Goal: Information Seeking & Learning: Find specific fact

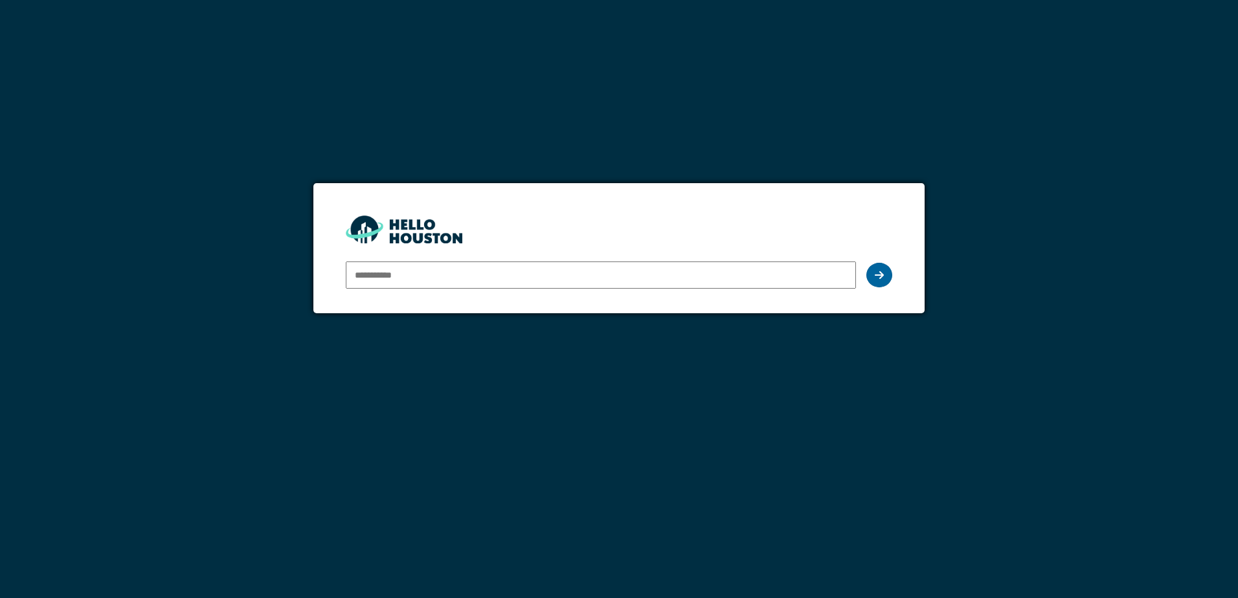
type input "**********"
click at [868, 273] on div at bounding box center [879, 275] width 26 height 25
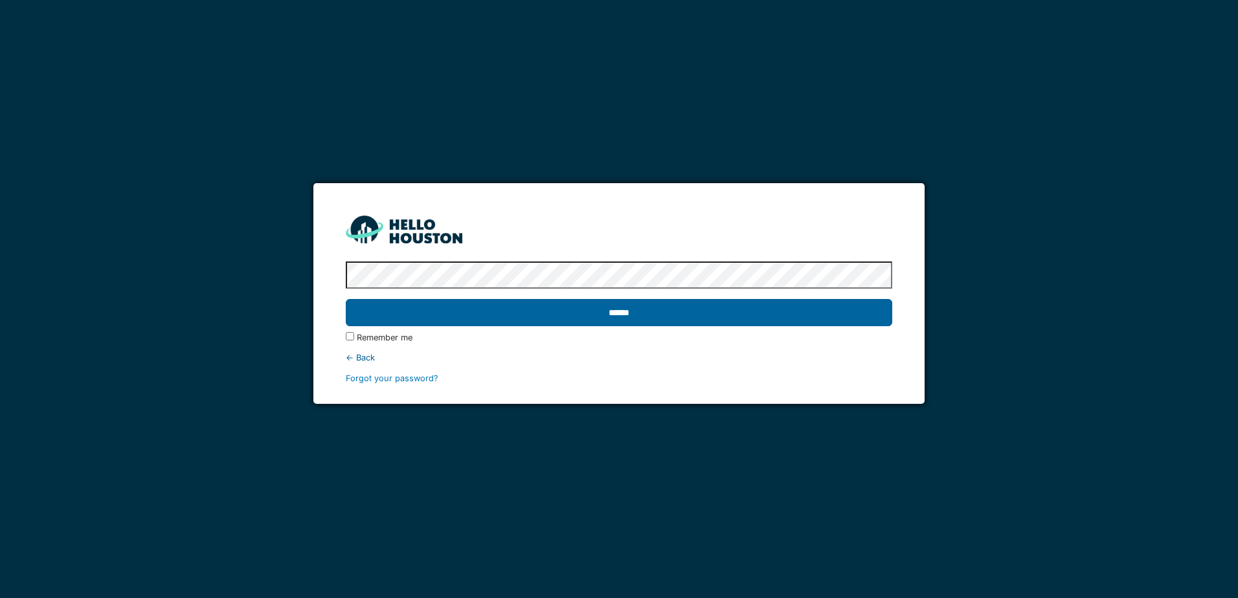
click at [634, 313] on input "******" at bounding box center [619, 312] width 546 height 27
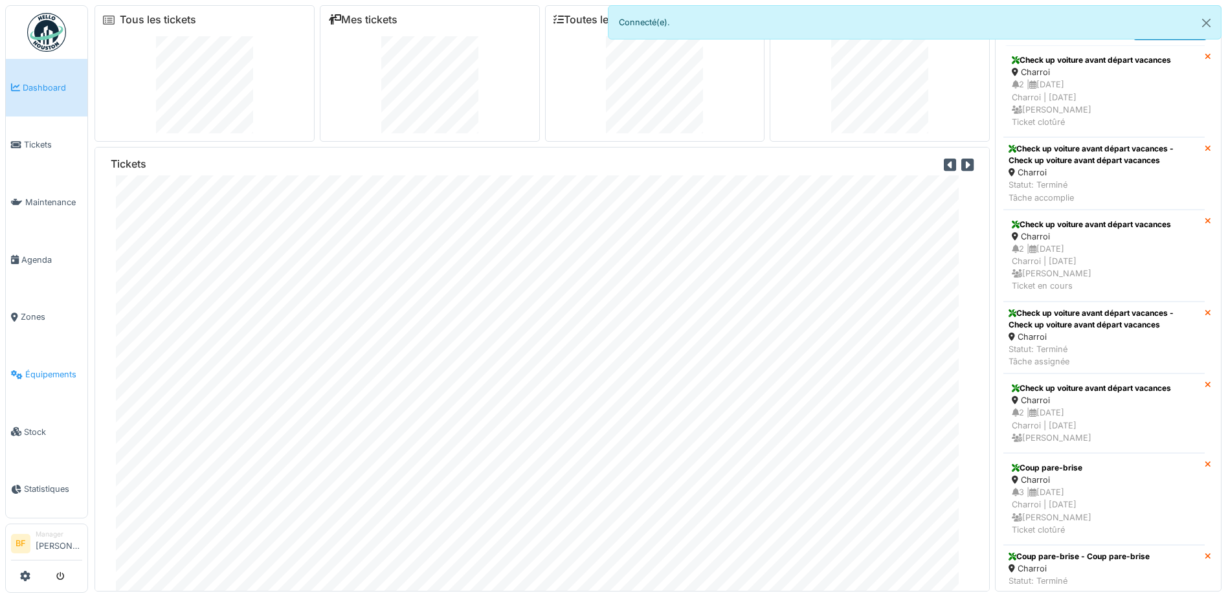
click at [58, 368] on span "Équipements" at bounding box center [53, 374] width 57 height 12
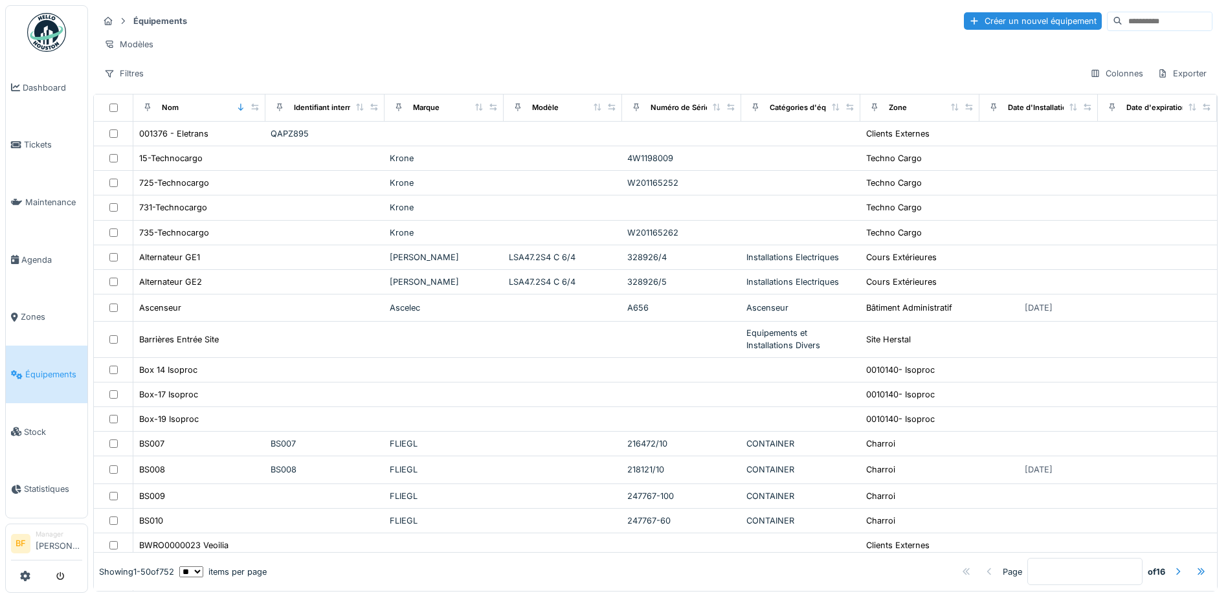
click at [1123, 23] on input at bounding box center [1167, 21] width 89 height 18
type input "*****"
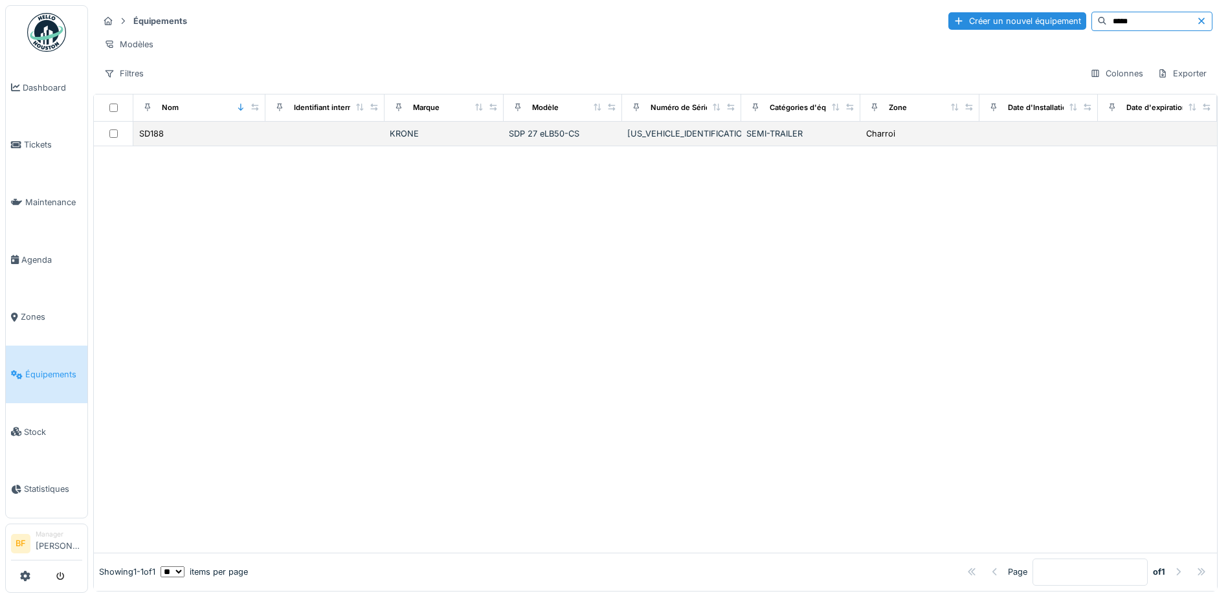
click at [627, 140] on div "WKESD000000992163" at bounding box center [681, 134] width 109 height 12
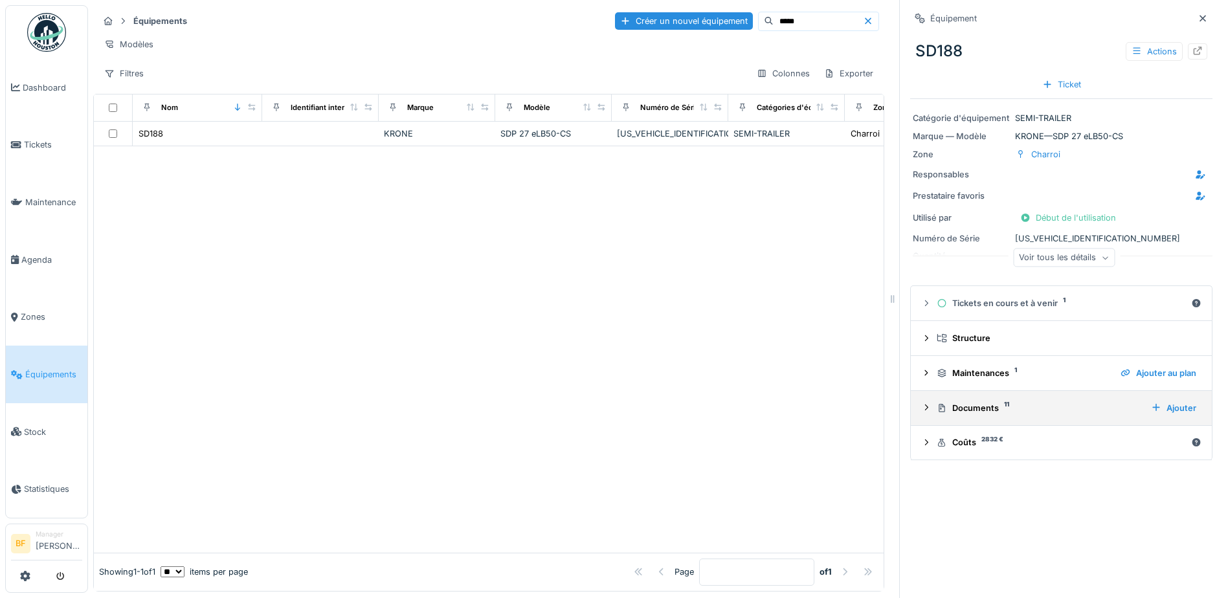
click at [971, 408] on div "Documents 11" at bounding box center [1039, 408] width 204 height 12
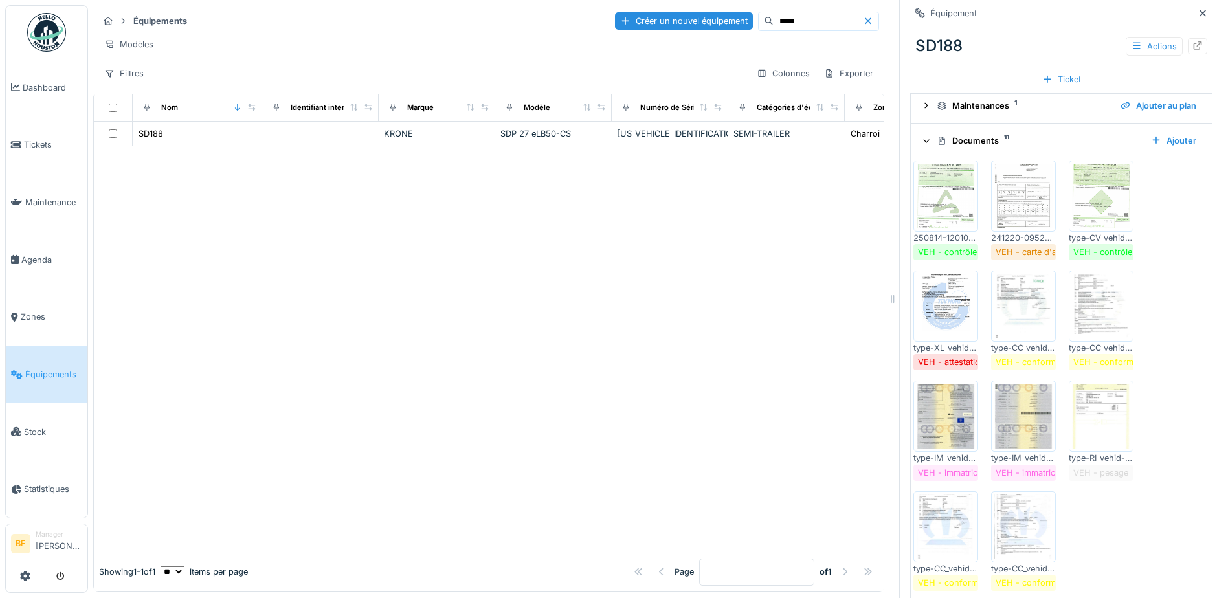
scroll to position [320, 0]
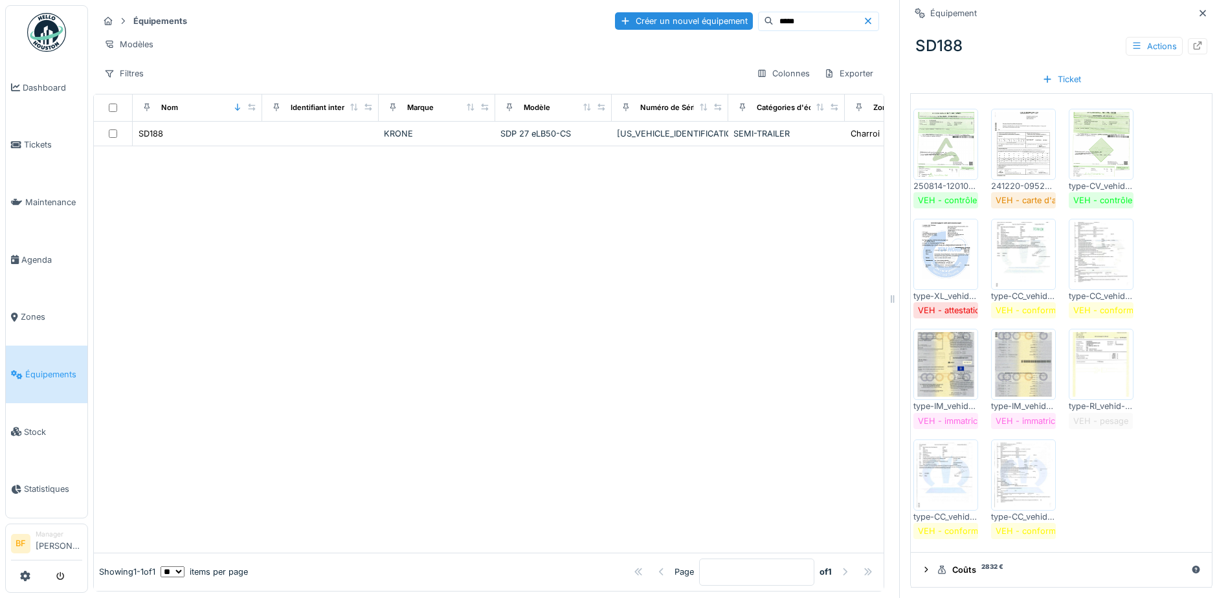
click at [932, 260] on img at bounding box center [946, 254] width 58 height 65
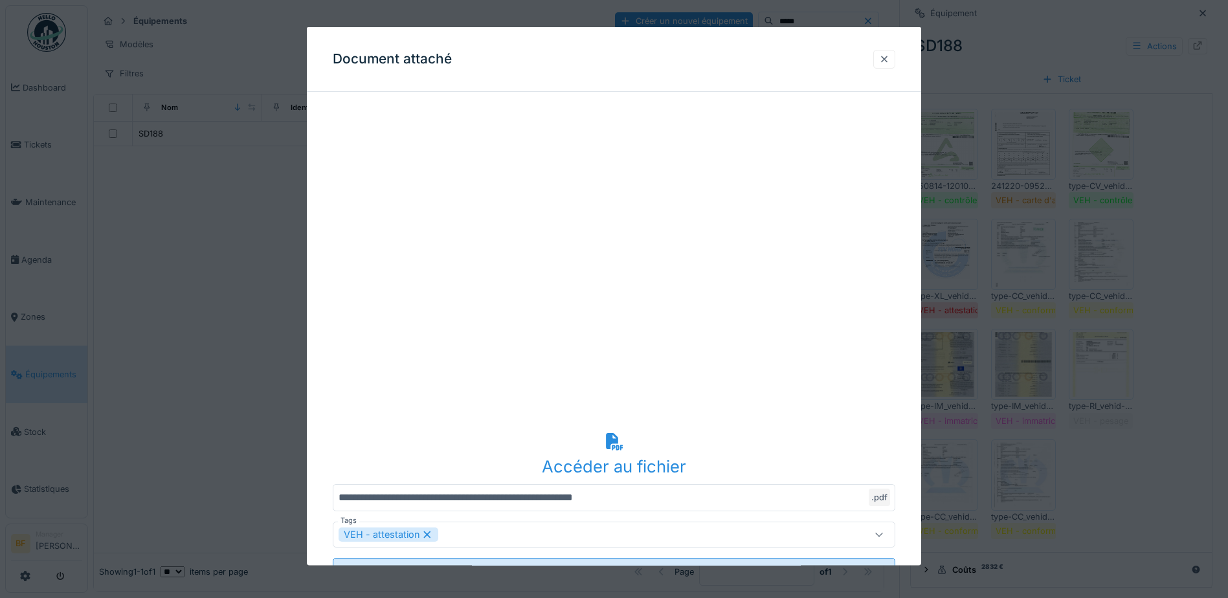
click at [889, 58] on div at bounding box center [884, 58] width 10 height 12
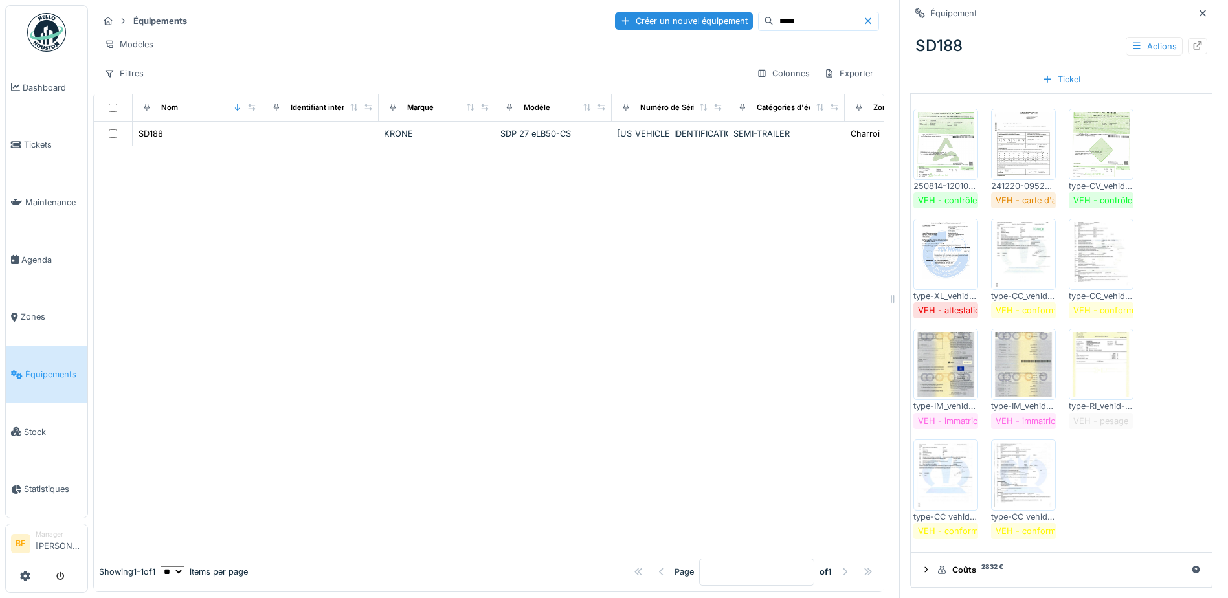
click at [1016, 265] on img at bounding box center [1023, 254] width 58 height 65
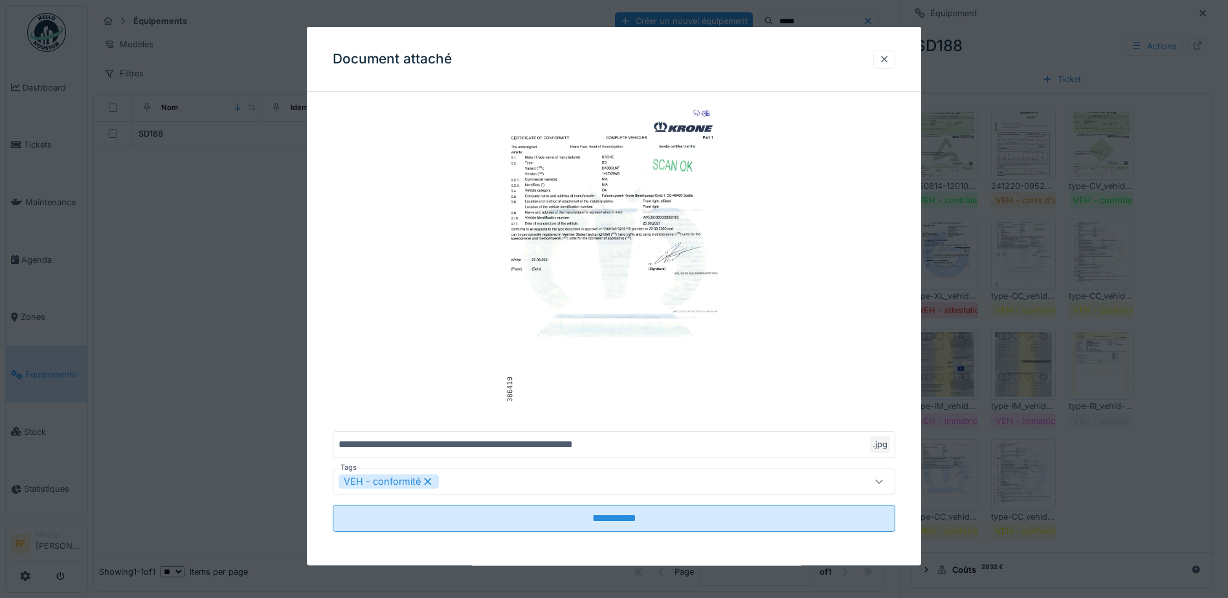
click at [885, 58] on div at bounding box center [884, 58] width 10 height 12
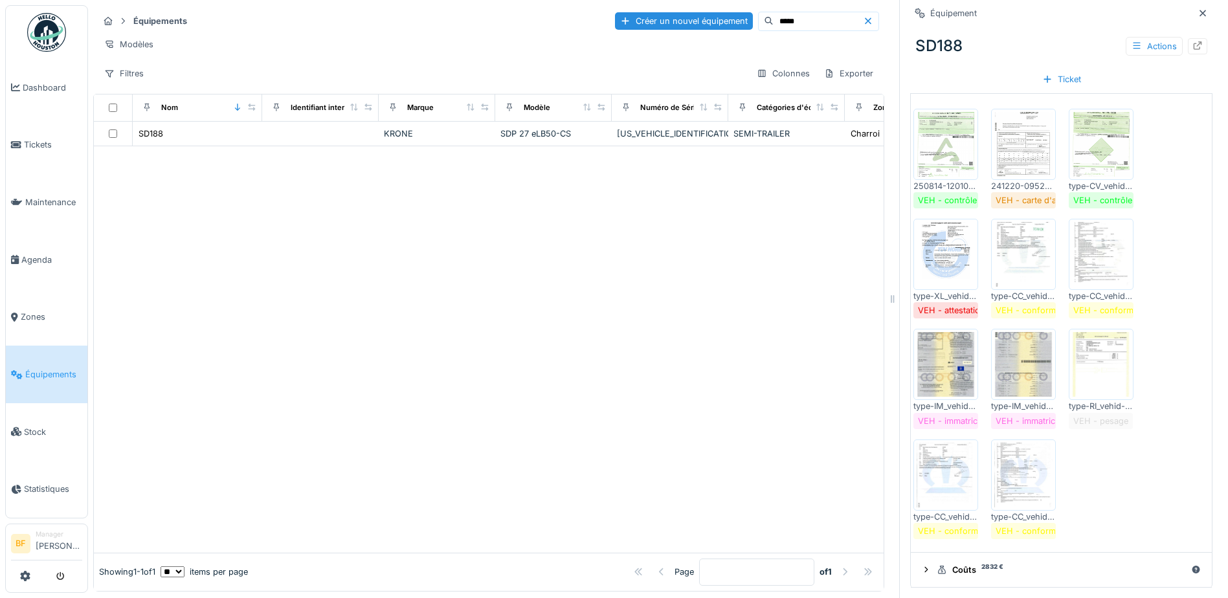
click at [1080, 255] on img at bounding box center [1101, 254] width 58 height 65
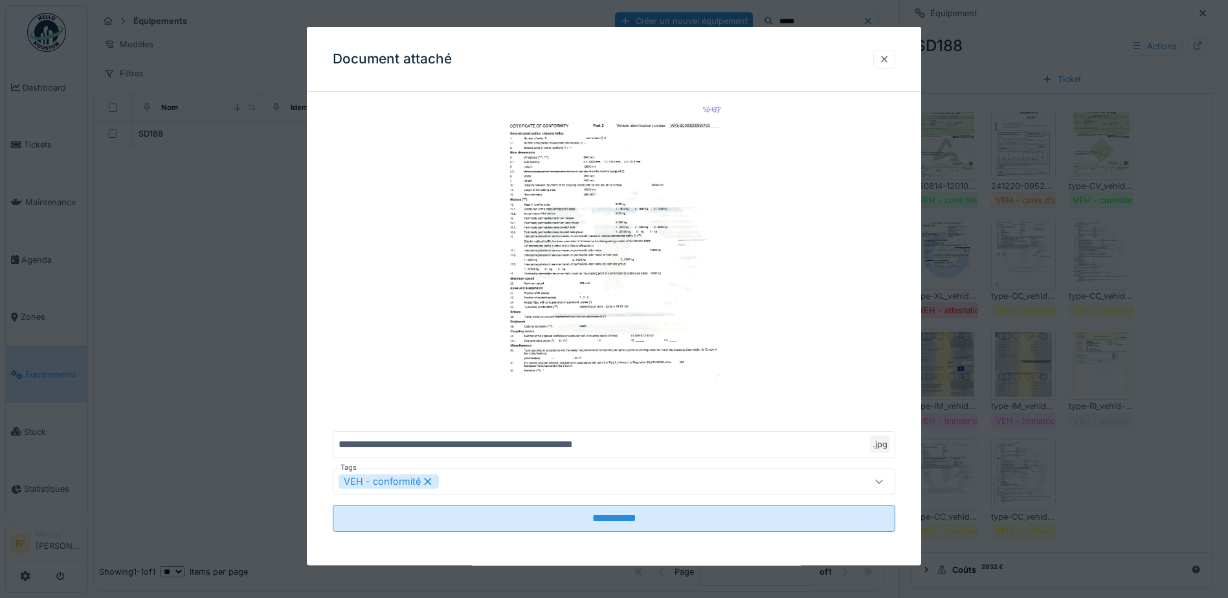
click at [890, 62] on div at bounding box center [884, 58] width 10 height 12
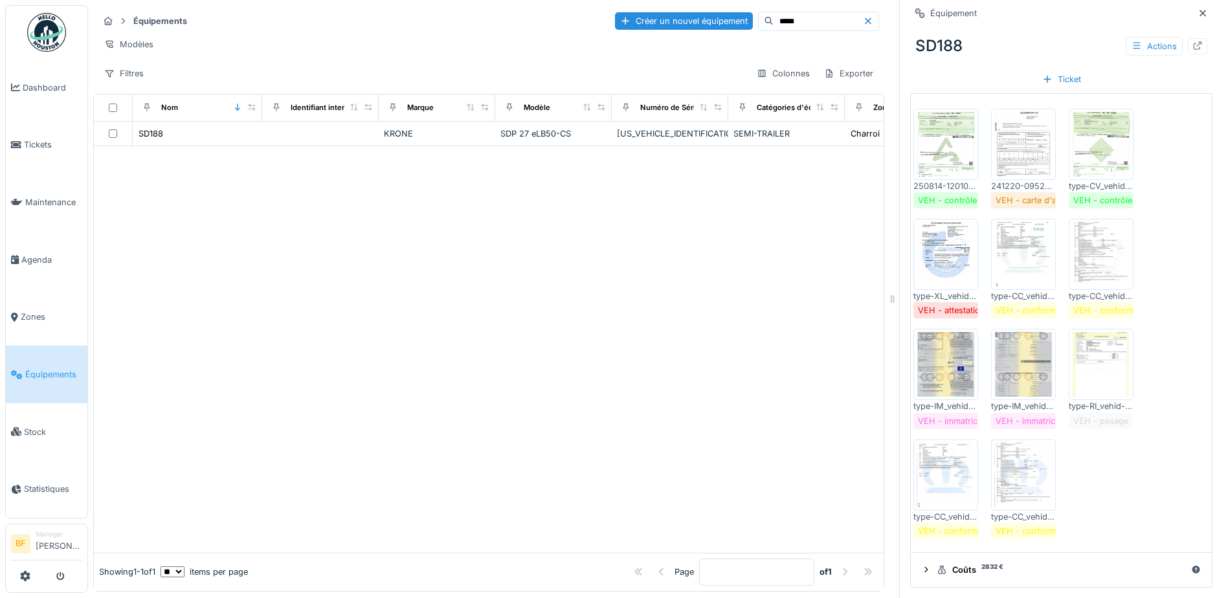
click at [1082, 365] on img at bounding box center [1101, 364] width 58 height 65
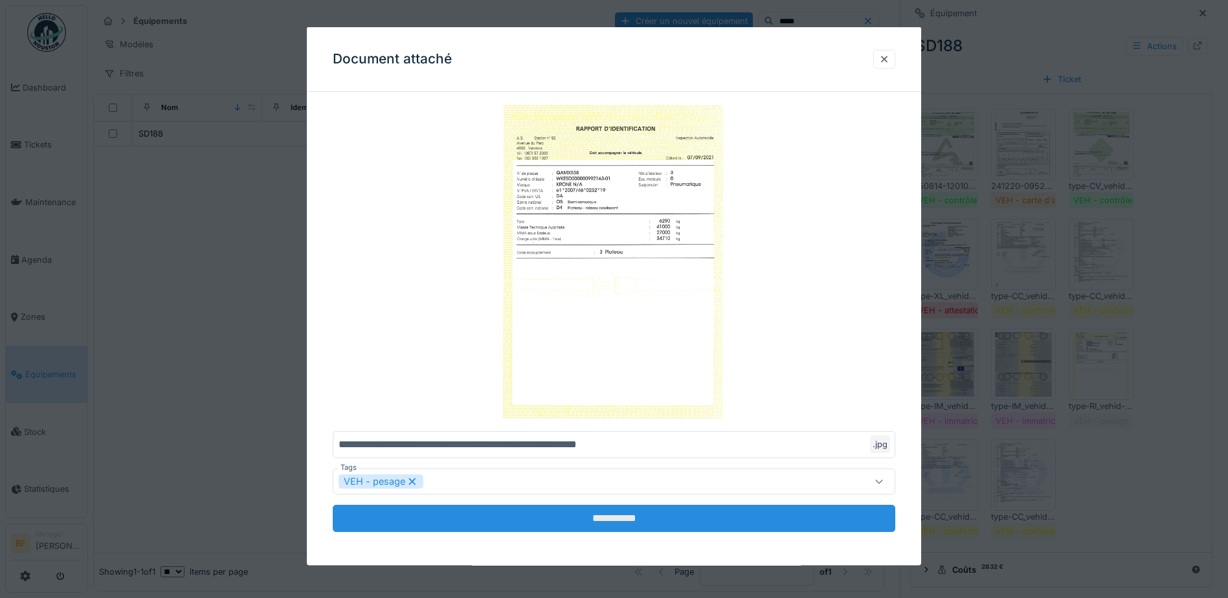
click at [629, 520] on input "**********" at bounding box center [614, 518] width 563 height 27
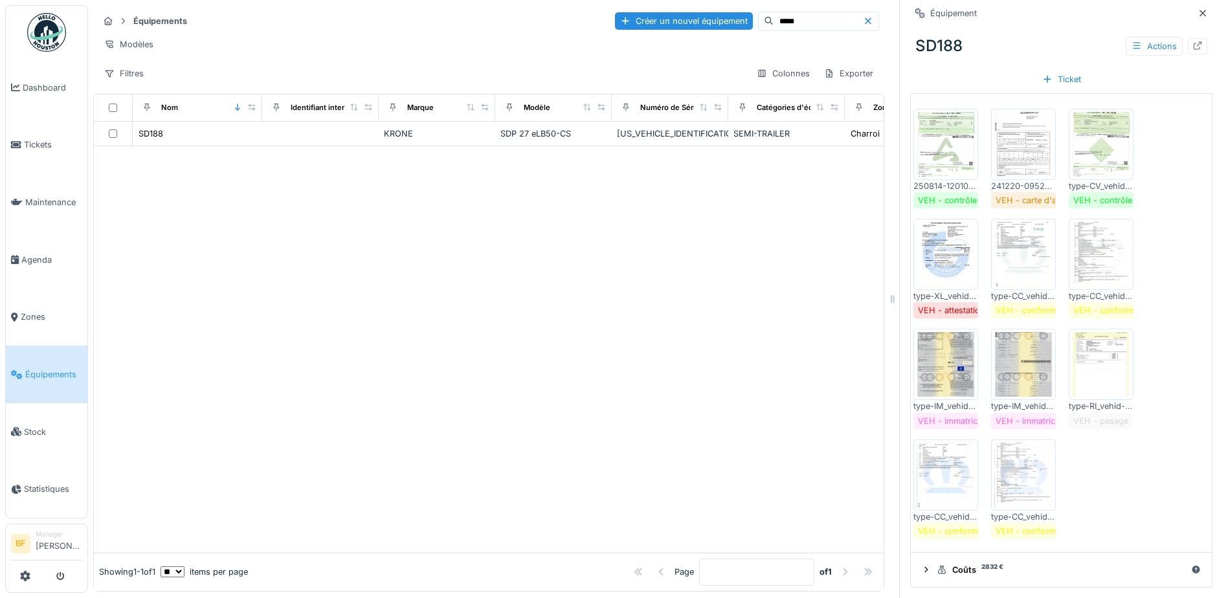
click at [928, 475] on img at bounding box center [946, 475] width 58 height 65
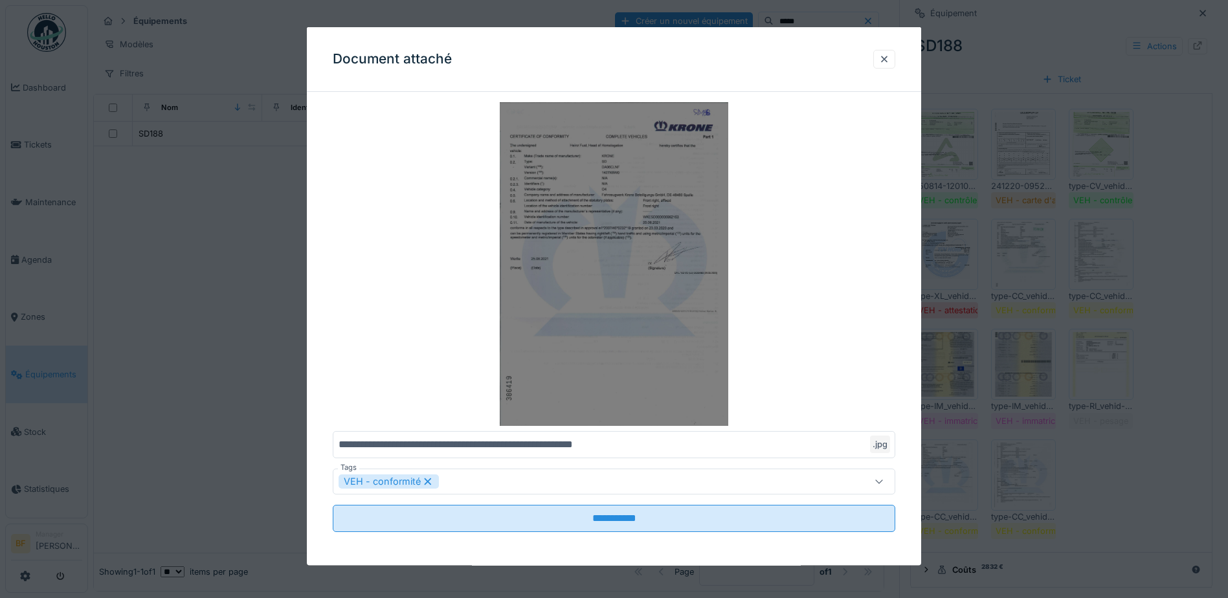
click at [630, 230] on img at bounding box center [614, 264] width 563 height 324
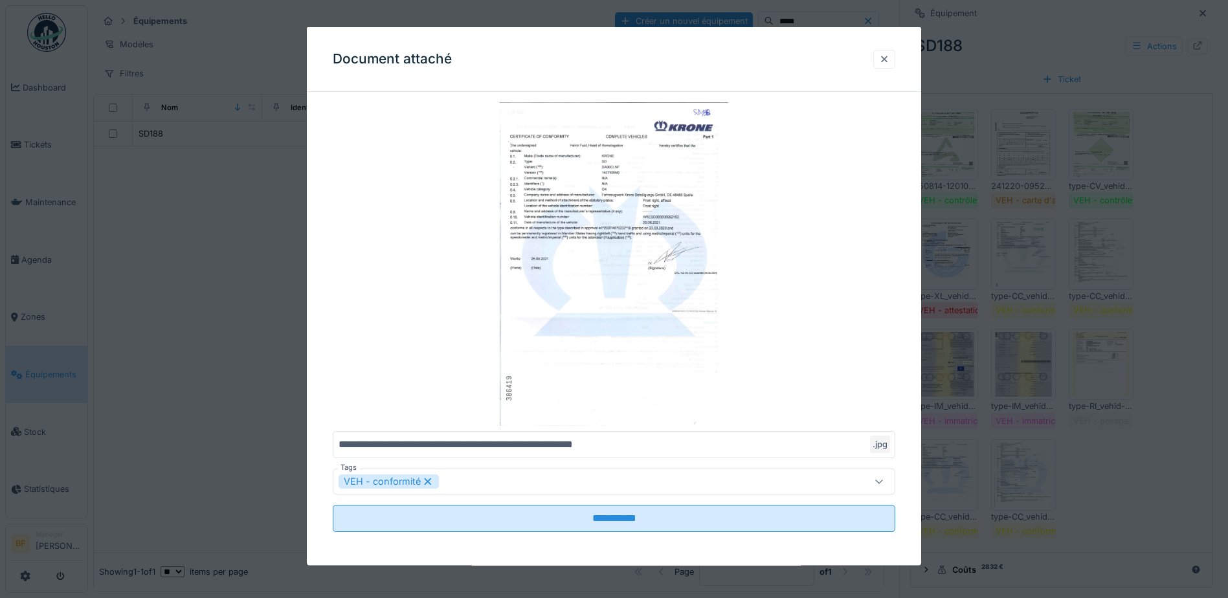
click at [890, 53] on div at bounding box center [884, 58] width 10 height 12
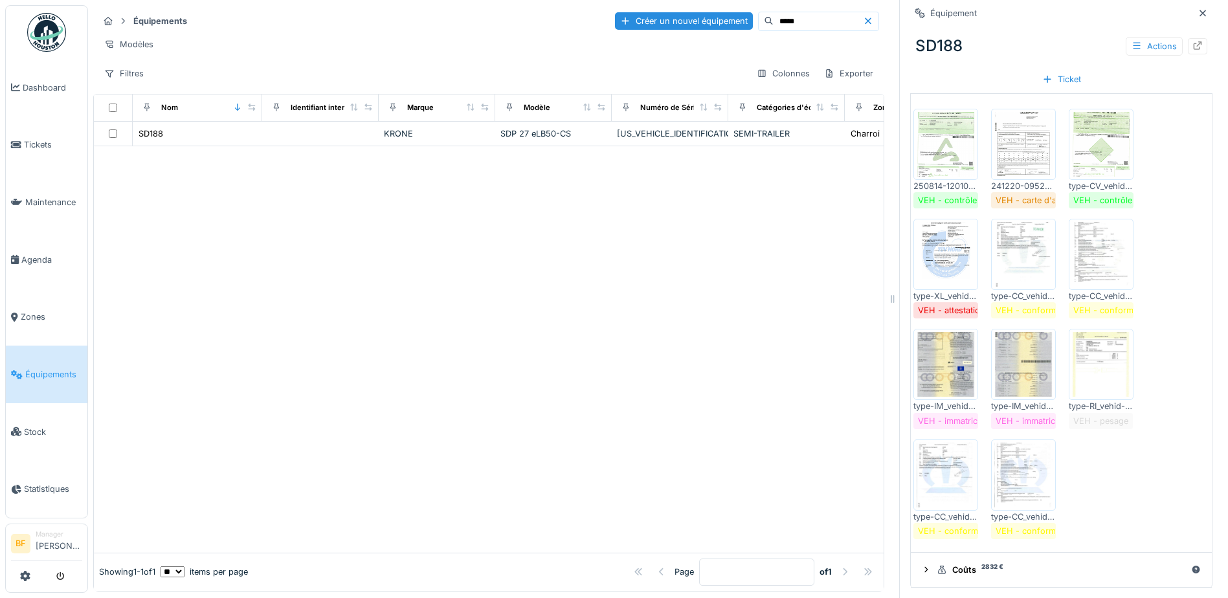
scroll to position [10, 0]
click at [936, 240] on img at bounding box center [946, 254] width 58 height 65
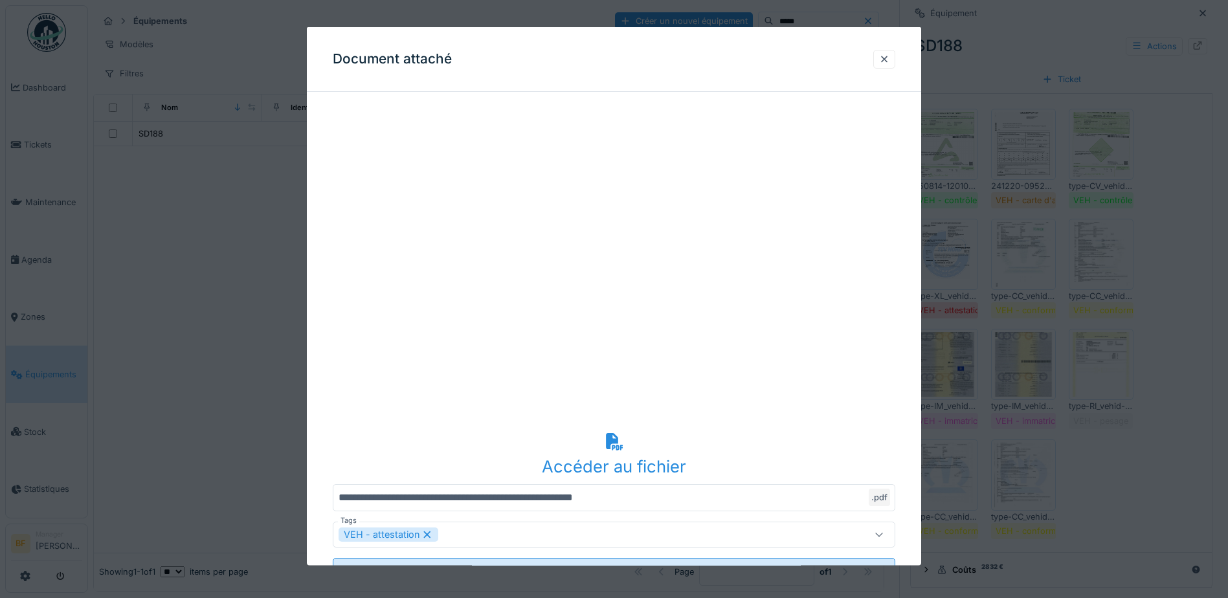
click at [620, 441] on icon at bounding box center [614, 441] width 17 height 17
click at [886, 54] on div at bounding box center [884, 58] width 10 height 12
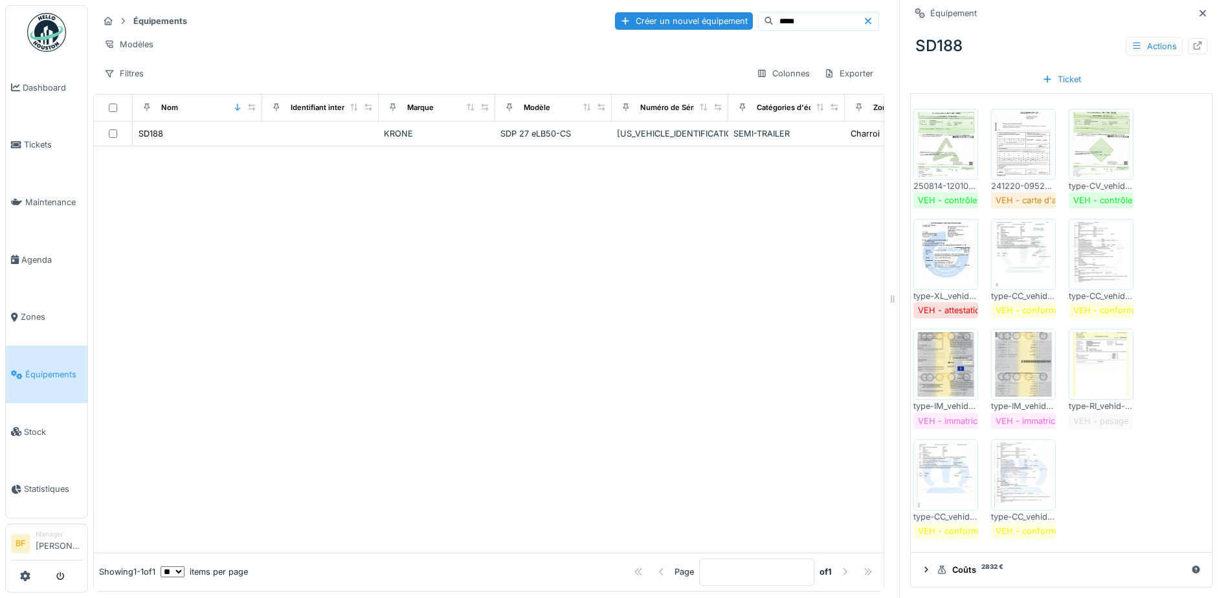
click at [1095, 348] on img at bounding box center [1101, 364] width 58 height 65
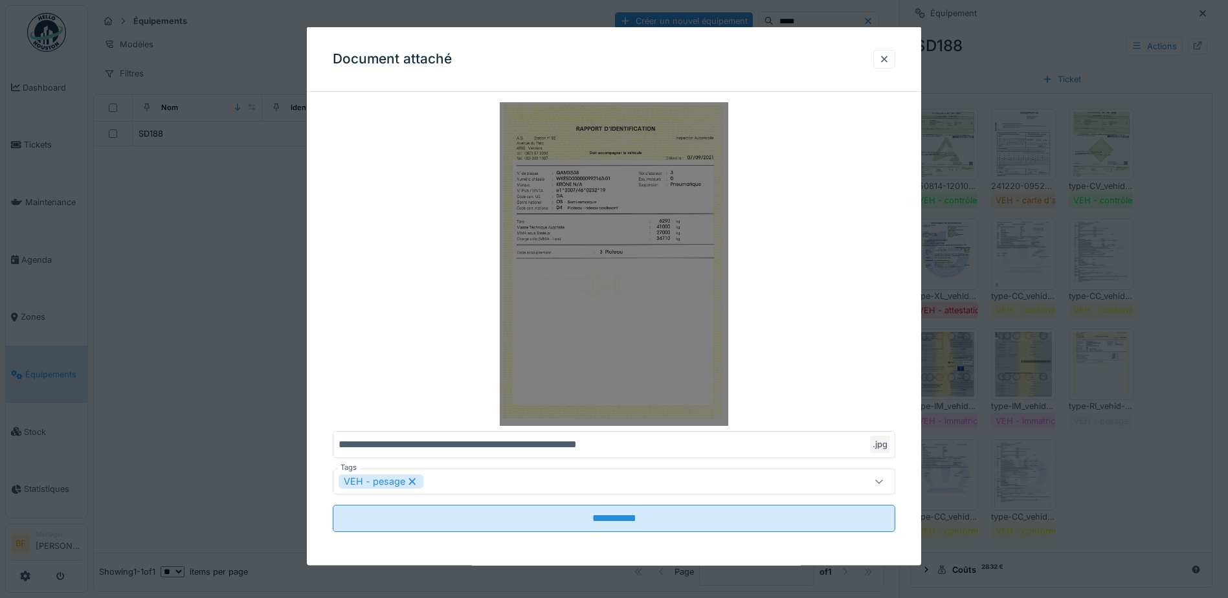
click at [601, 257] on img at bounding box center [614, 264] width 563 height 324
click at [612, 238] on img at bounding box center [614, 264] width 563 height 324
drag, startPoint x: 640, startPoint y: 146, endPoint x: 900, endPoint y: 172, distance: 261.6
click at [901, 172] on div "**********" at bounding box center [614, 335] width 614 height 466
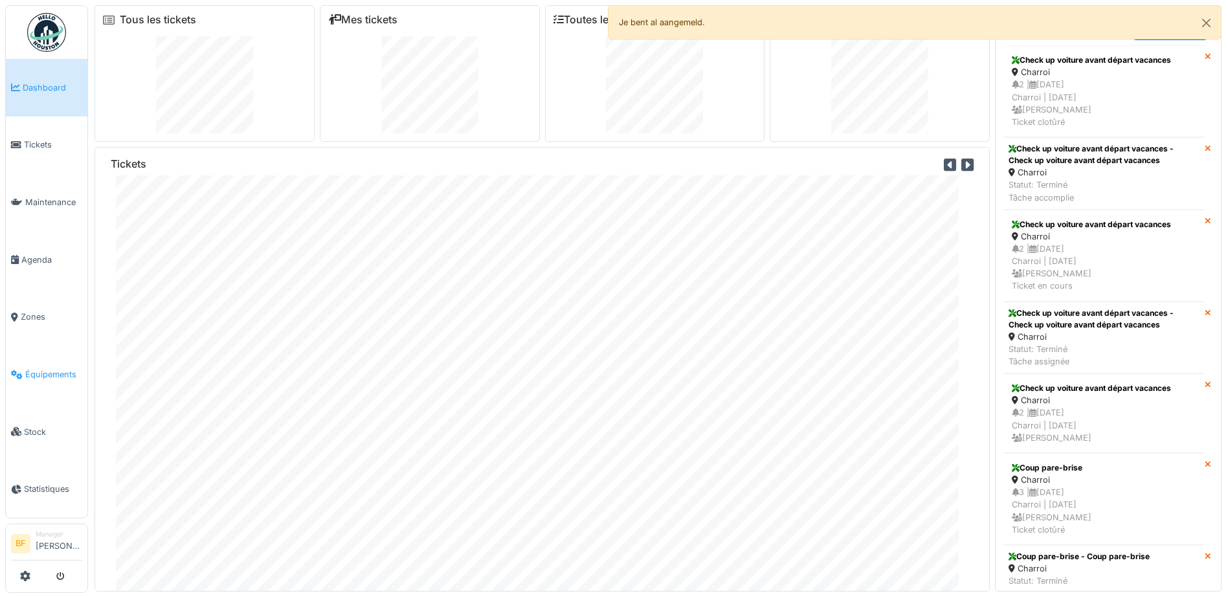
click at [51, 368] on span "Équipements" at bounding box center [53, 374] width 57 height 12
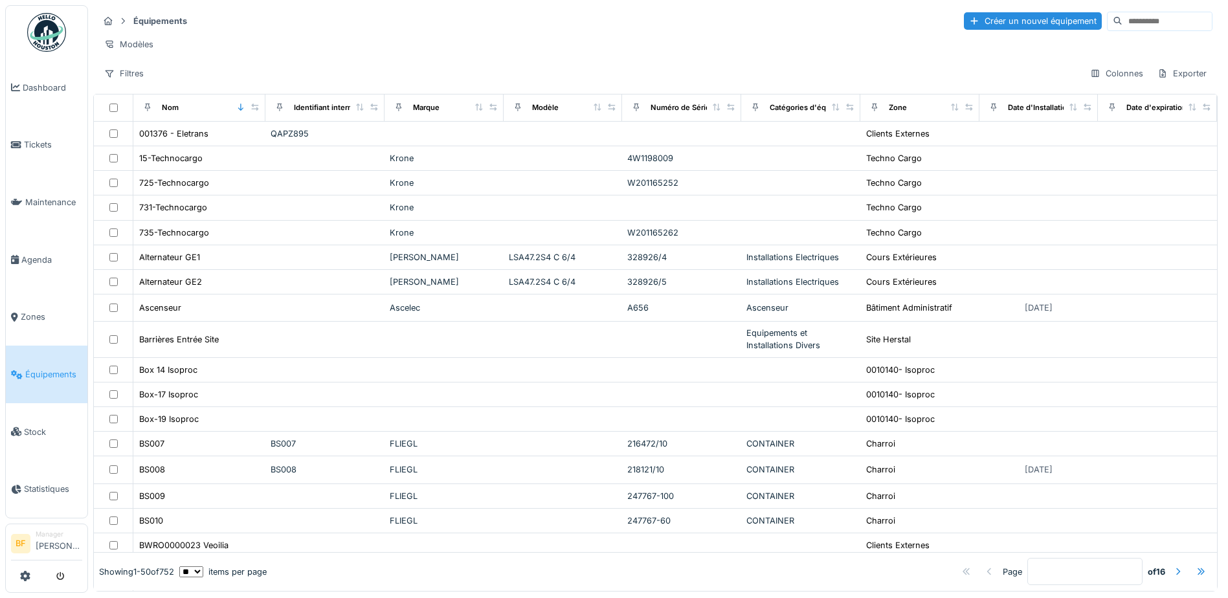
click at [1125, 19] on input at bounding box center [1167, 21] width 89 height 18
type input "*****"
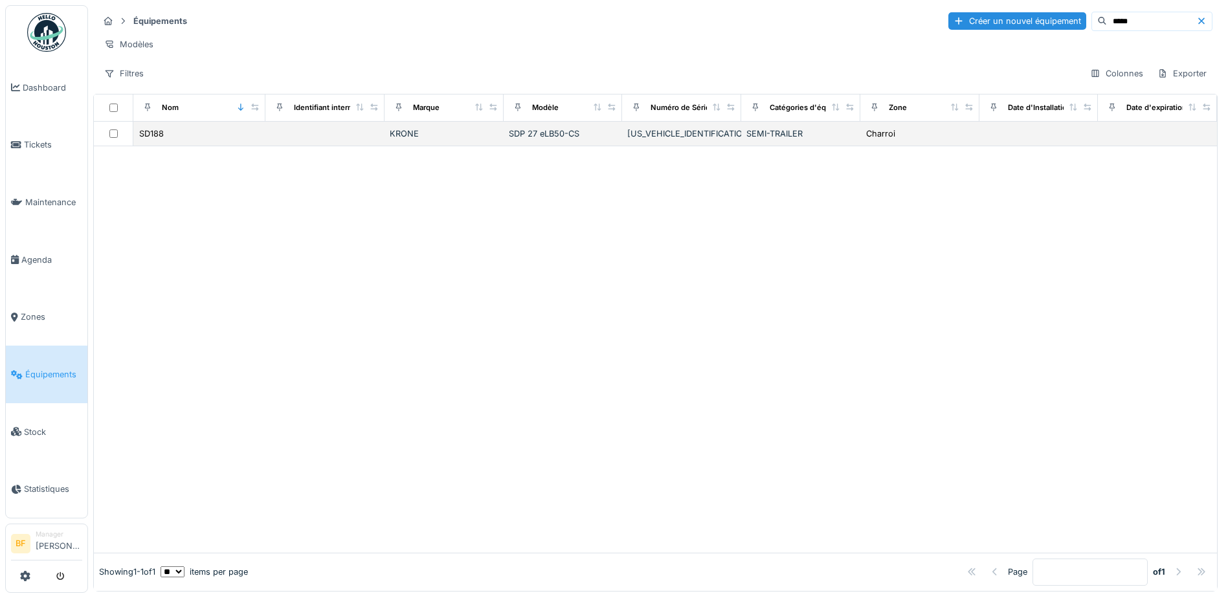
click at [690, 140] on div "[US_VEHICLE_IDENTIFICATION_NUMBER]" at bounding box center [681, 134] width 109 height 12
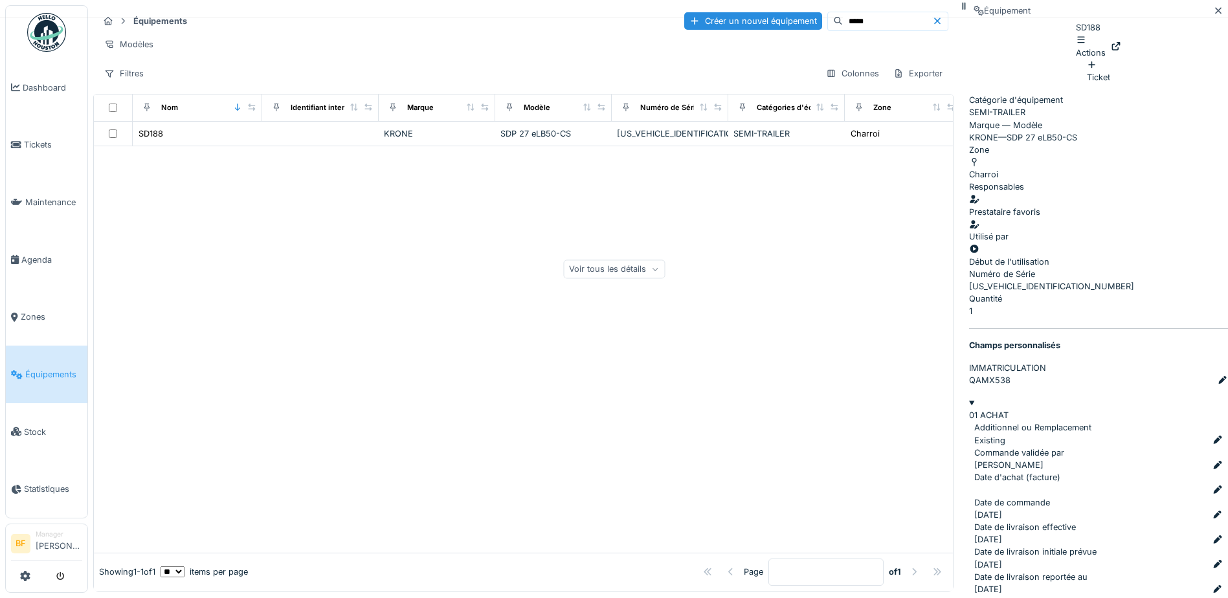
scroll to position [86, 0]
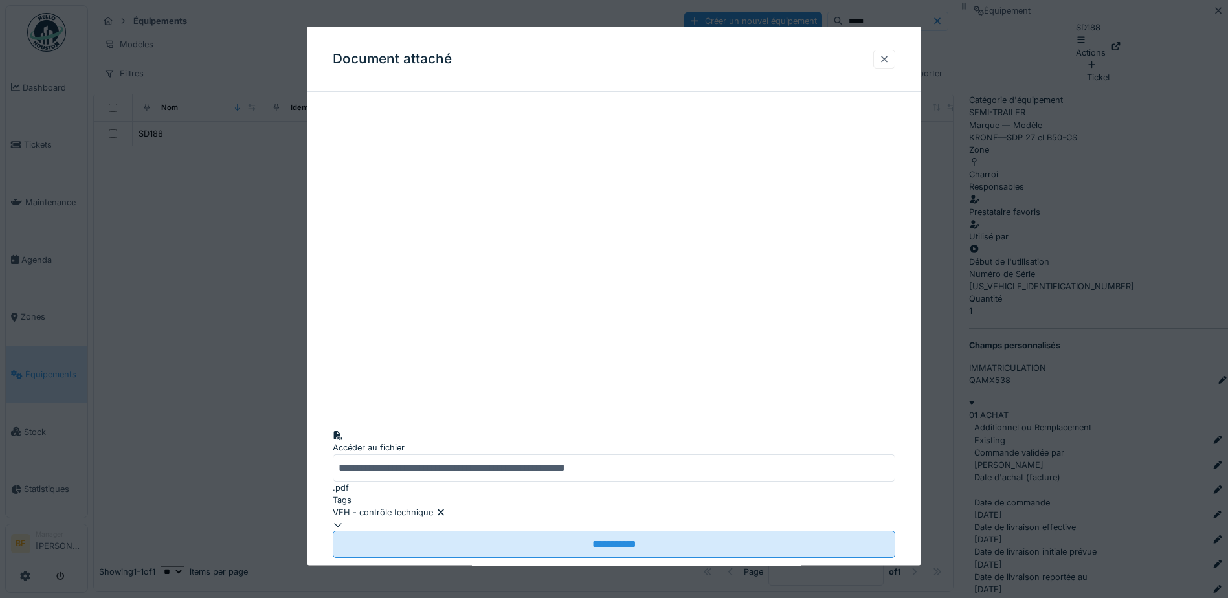
click at [884, 60] on div at bounding box center [884, 58] width 10 height 12
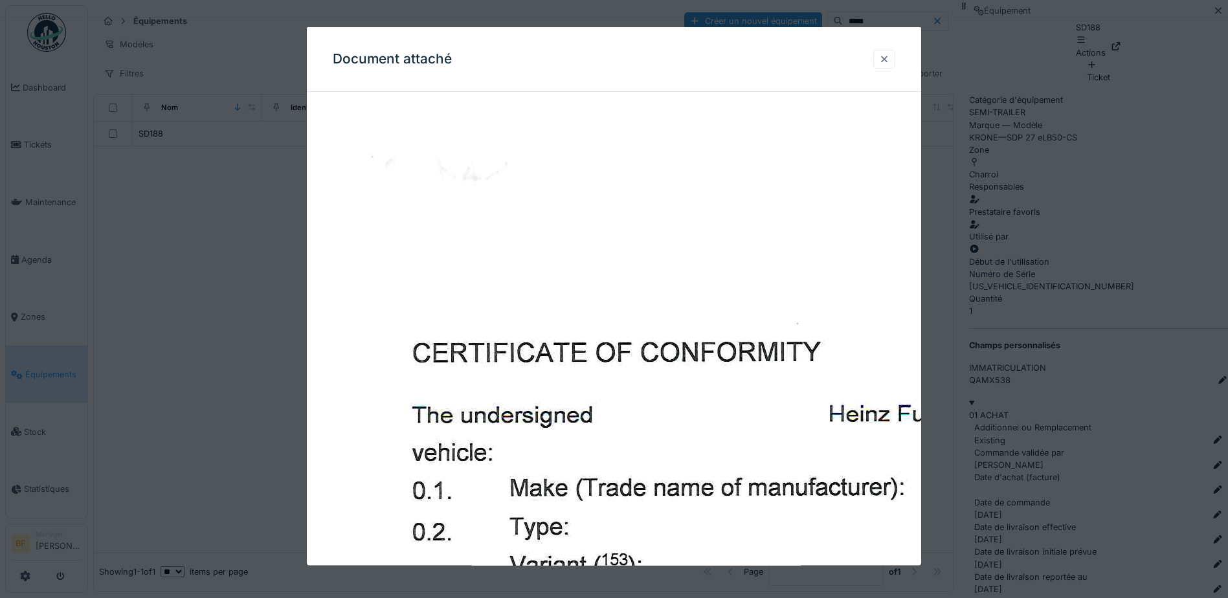
click at [888, 58] on div at bounding box center [884, 58] width 10 height 12
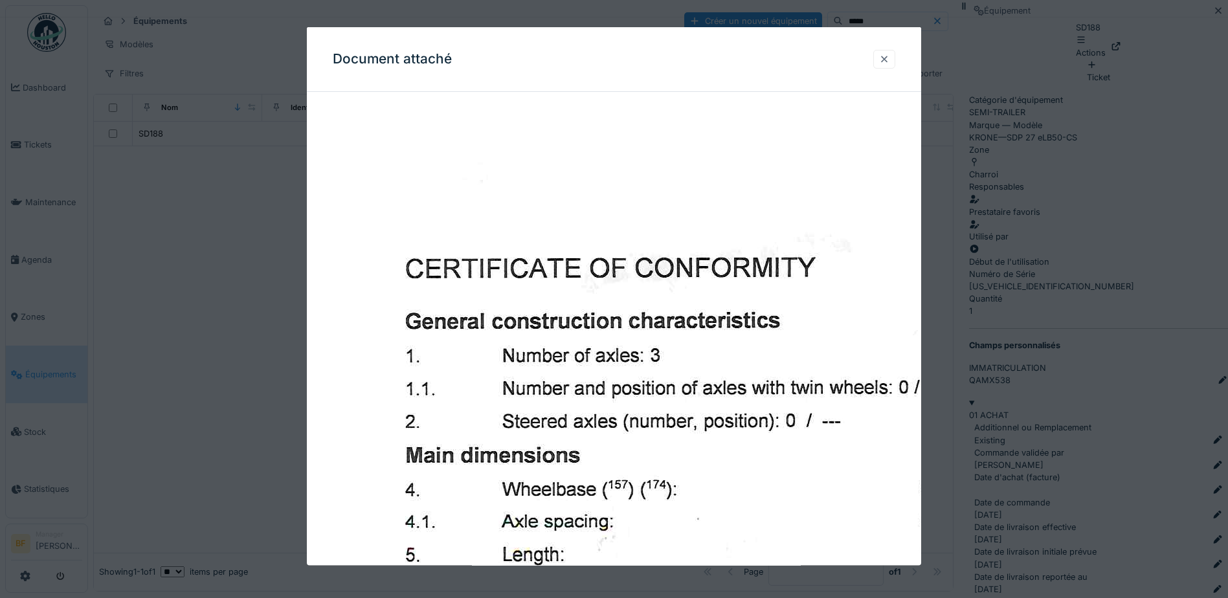
click at [884, 58] on div at bounding box center [884, 58] width 10 height 12
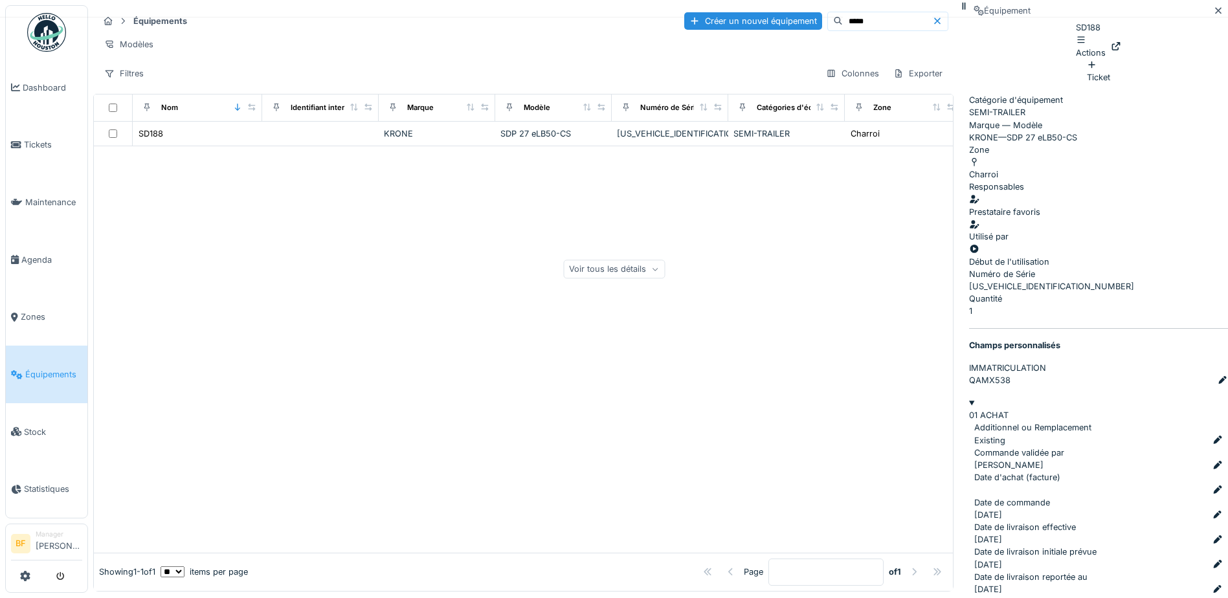
scroll to position [320, 0]
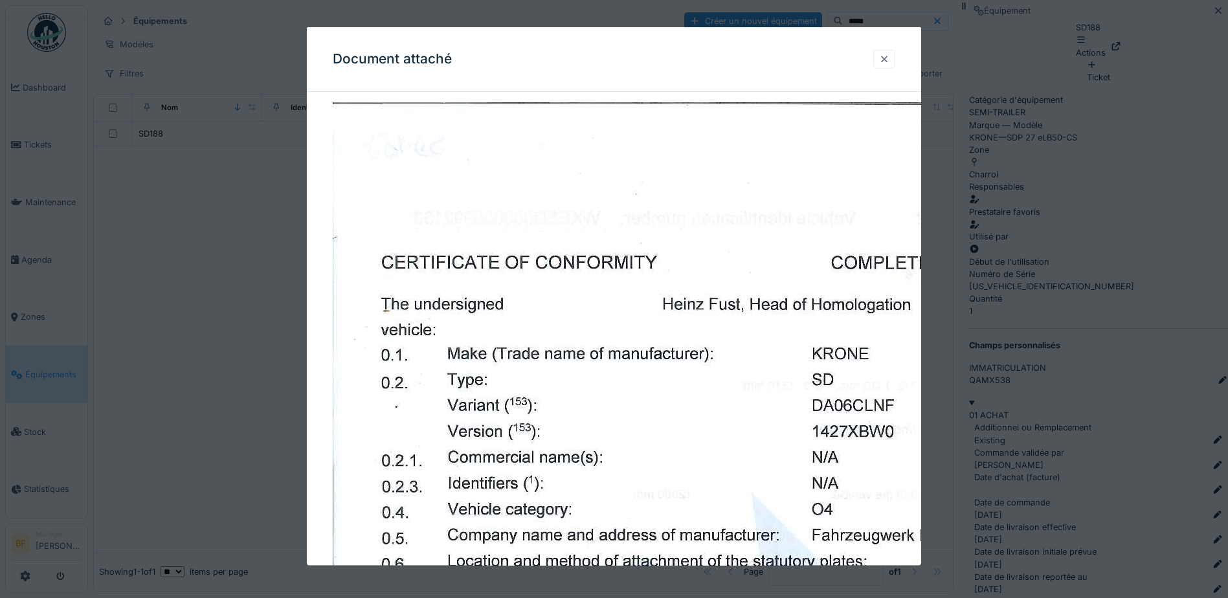
click at [888, 61] on div at bounding box center [884, 58] width 10 height 12
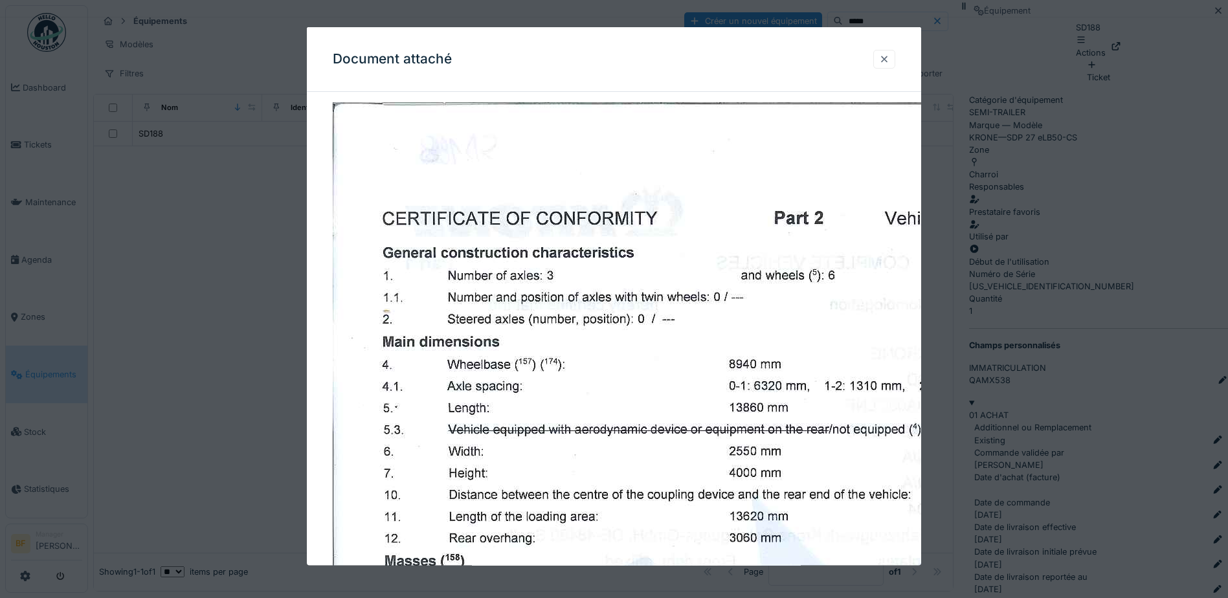
click at [890, 60] on div at bounding box center [884, 58] width 10 height 12
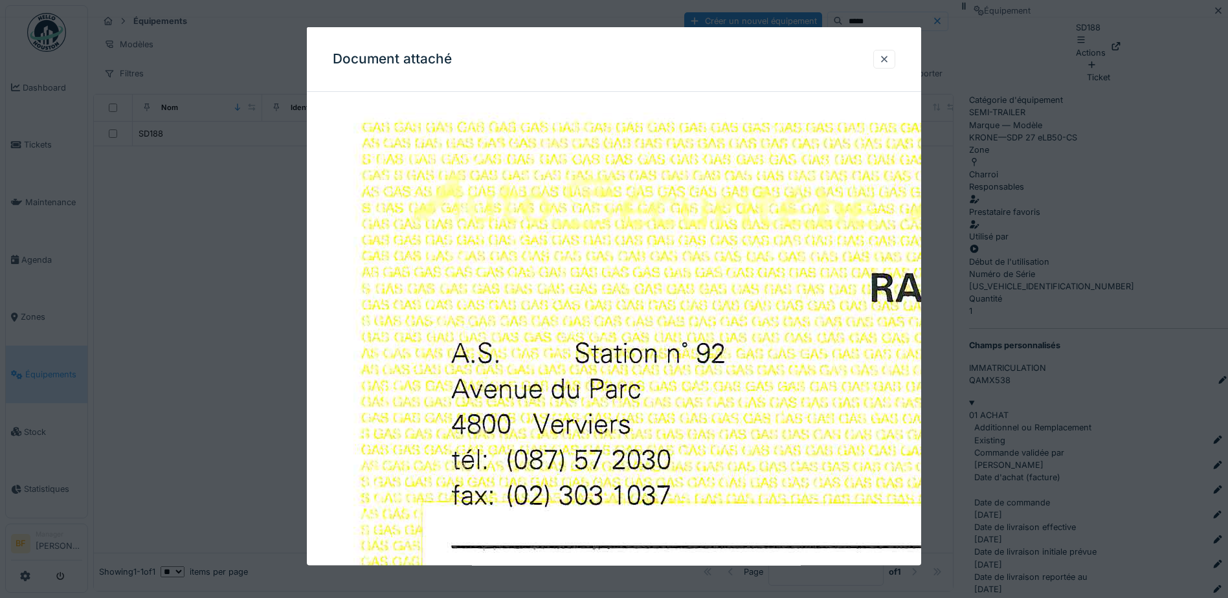
click at [886, 60] on div at bounding box center [884, 58] width 10 height 12
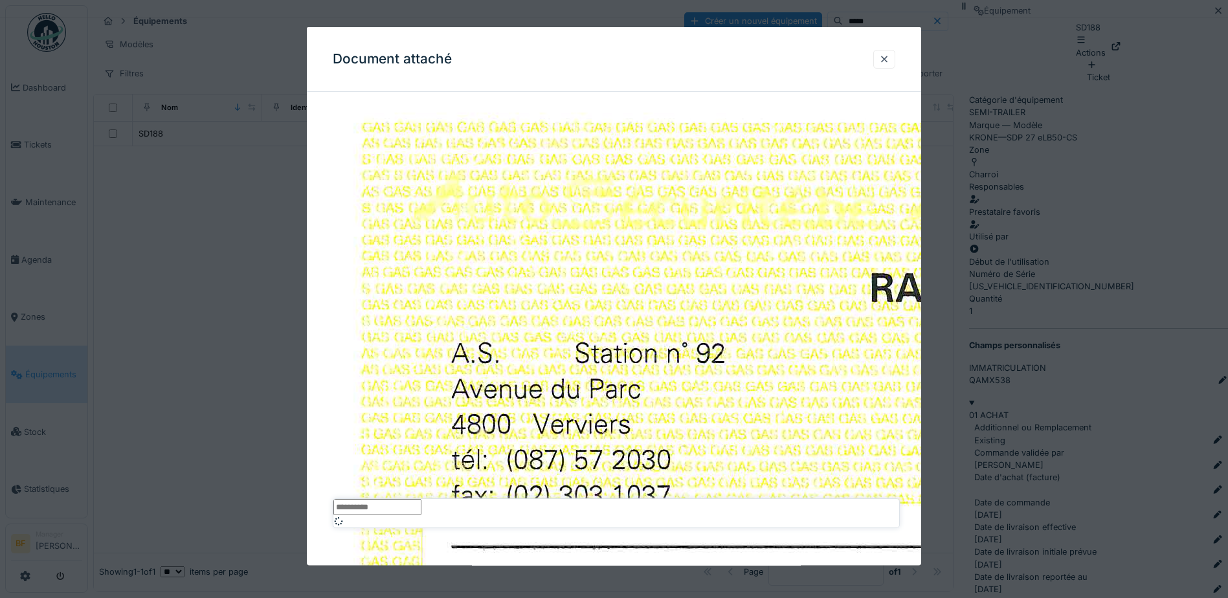
scroll to position [3, 0]
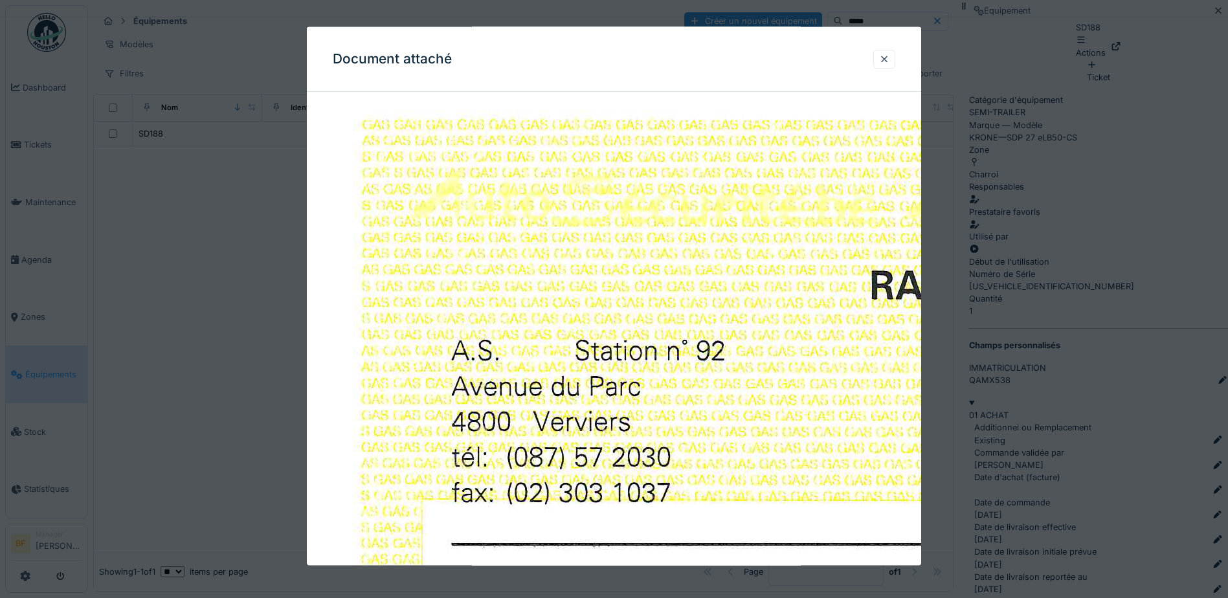
click at [1040, 449] on div at bounding box center [614, 299] width 1228 height 598
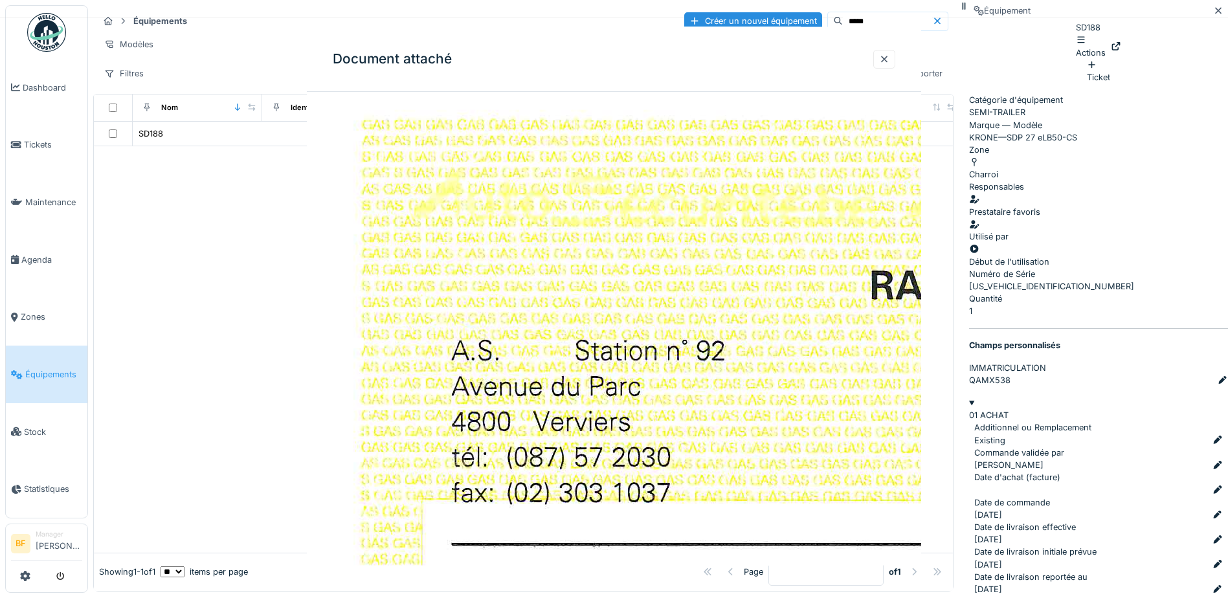
scroll to position [0, 0]
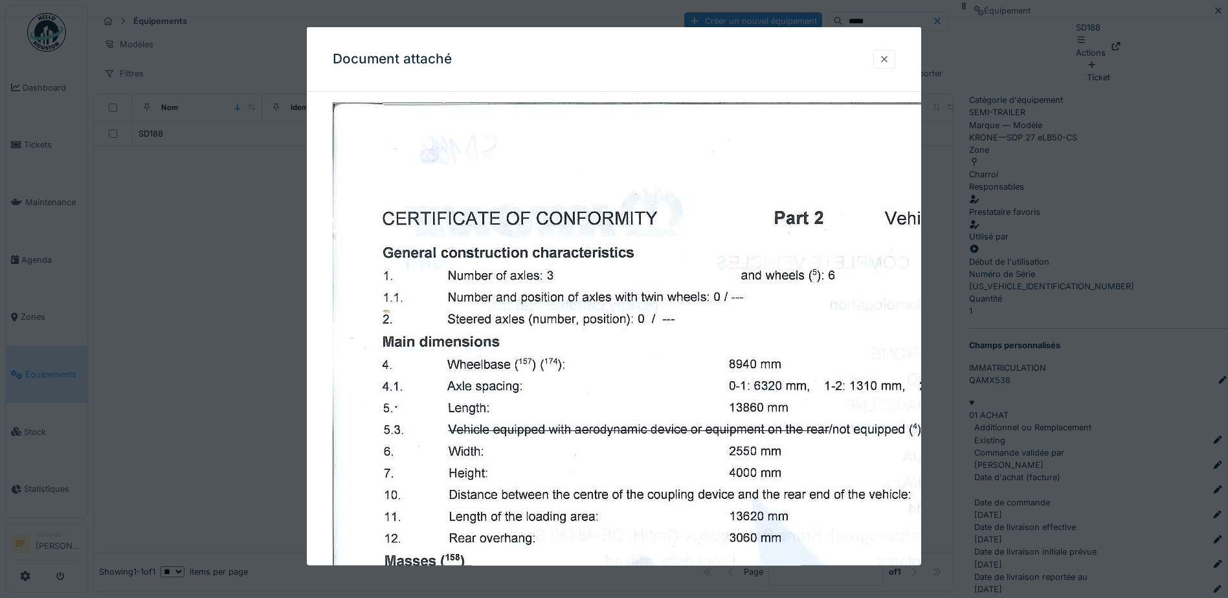
click at [889, 56] on div at bounding box center [884, 58] width 10 height 12
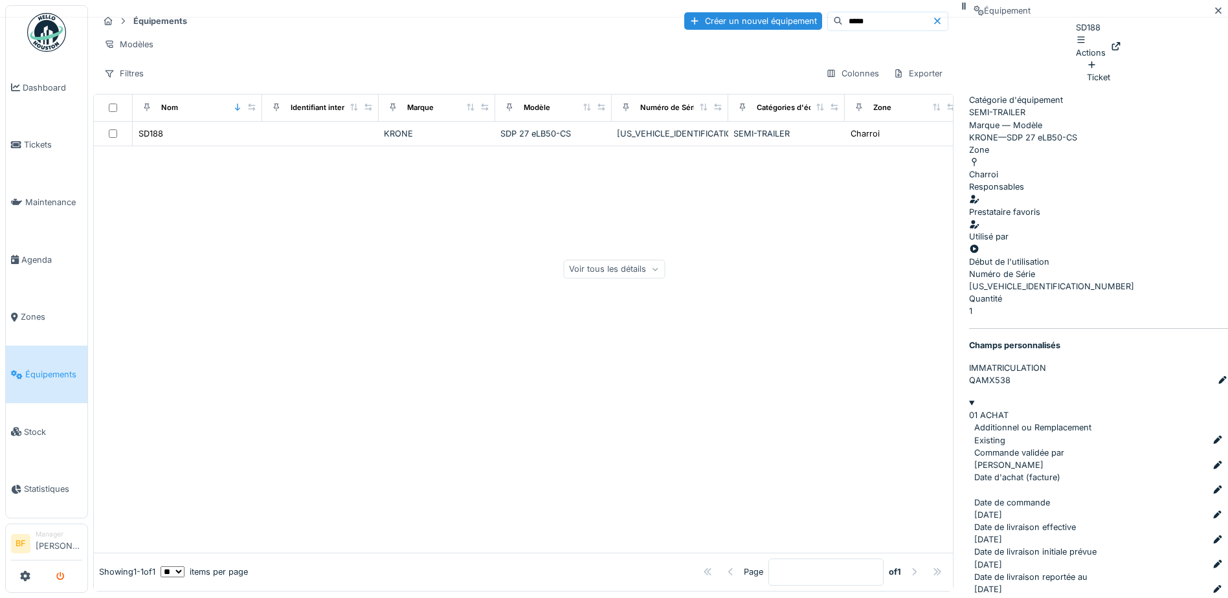
click at [62, 577] on icon "submit" at bounding box center [60, 577] width 8 height 8
